Goal: Information Seeking & Learning: Learn about a topic

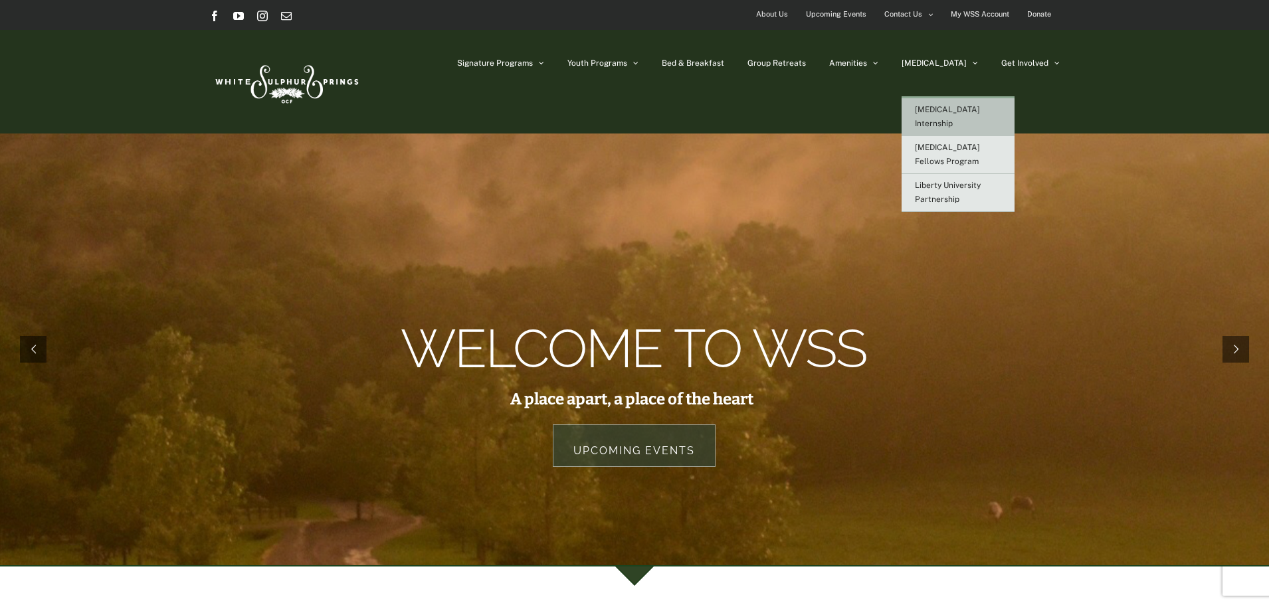
click at [971, 106] on span "[MEDICAL_DATA] Internship" at bounding box center [947, 116] width 65 height 23
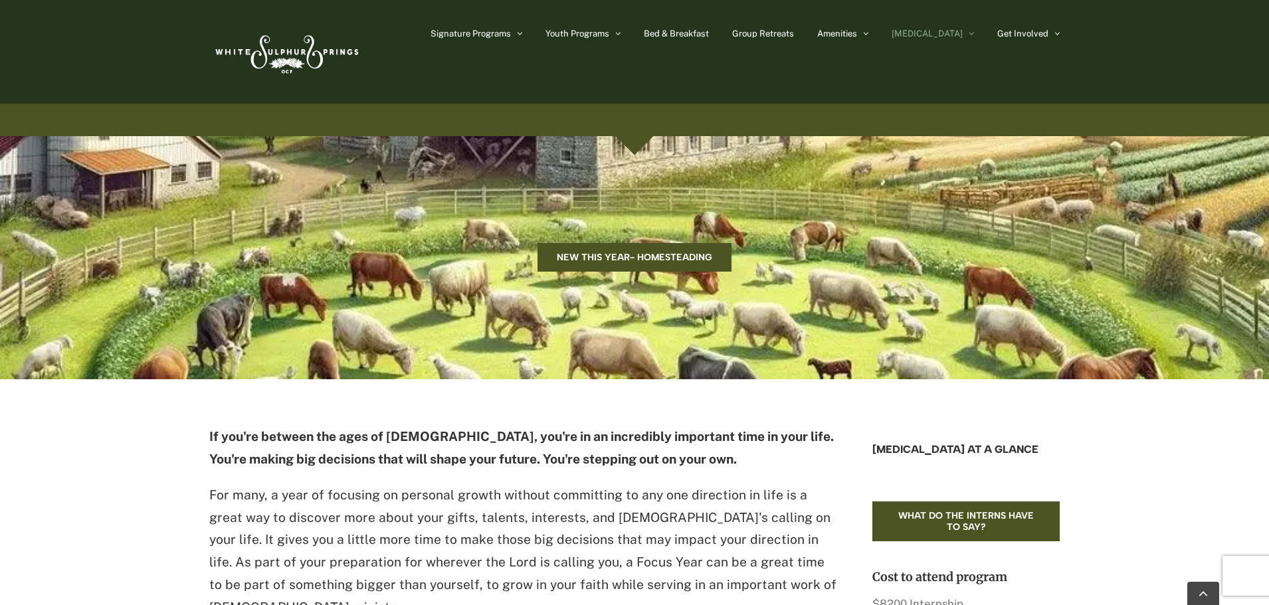
scroll to position [625, 0]
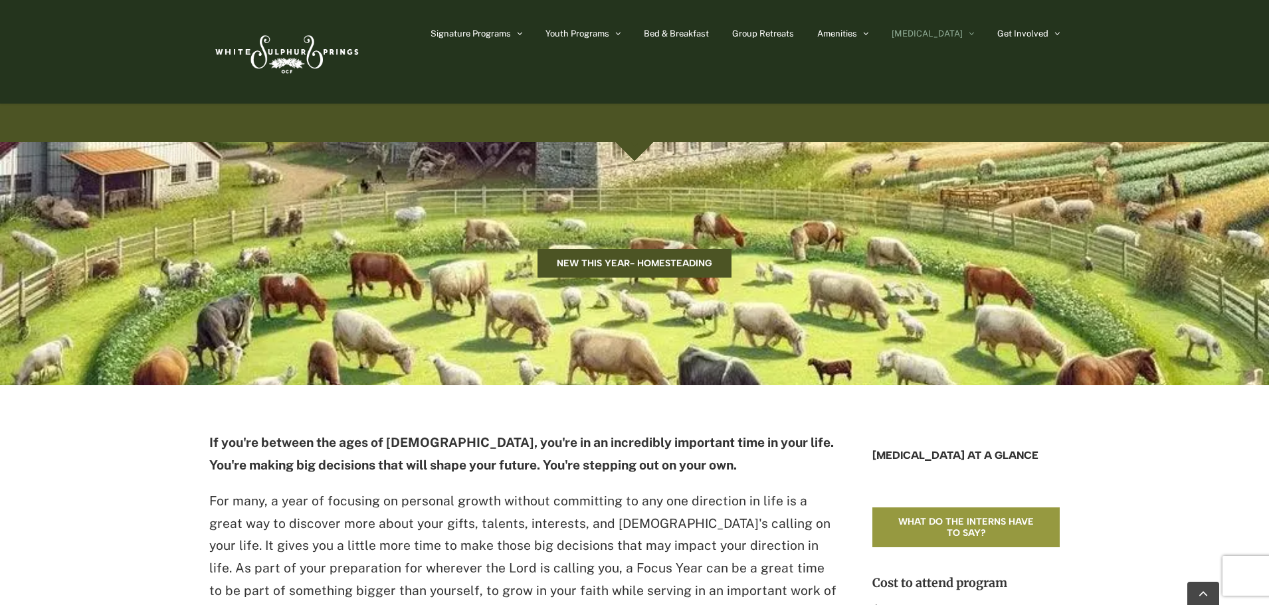
click at [925, 516] on span "What do the interns have to say?" at bounding box center [966, 527] width 149 height 23
